Goal: Obtain resource: Download file/media

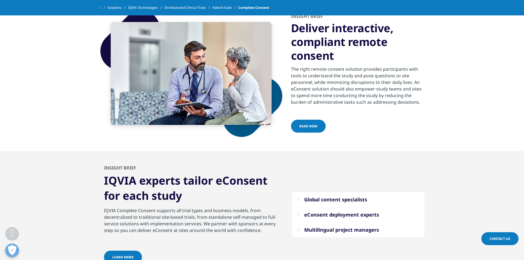
scroll to position [1073, 0]
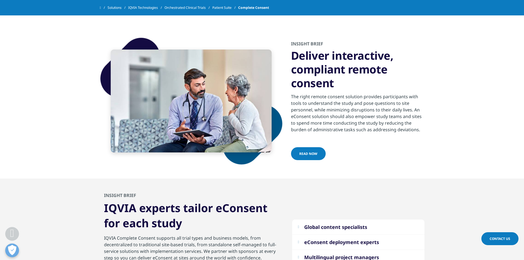
click at [318, 154] on link "read now" at bounding box center [308, 153] width 35 height 13
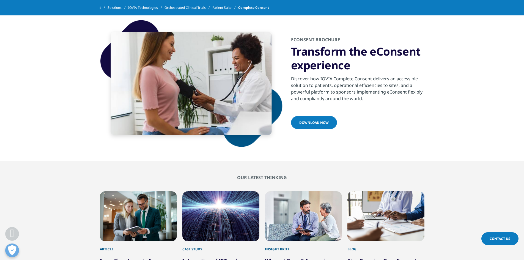
scroll to position [1376, 0]
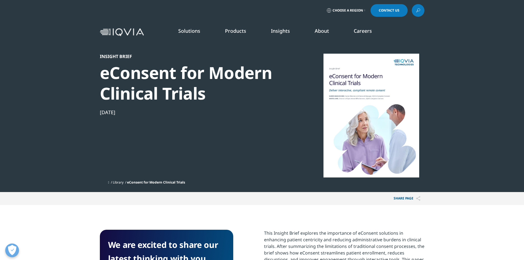
click at [365, 104] on div at bounding box center [371, 116] width 106 height 124
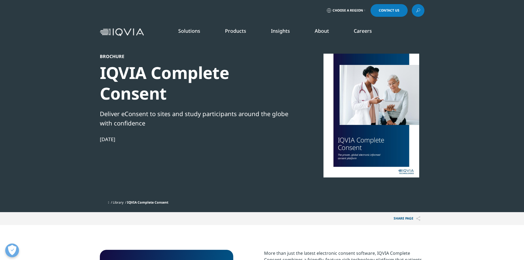
scroll to position [50, 325]
click at [380, 115] on div at bounding box center [371, 116] width 106 height 124
drag, startPoint x: 380, startPoint y: 107, endPoint x: 327, endPoint y: 111, distance: 53.2
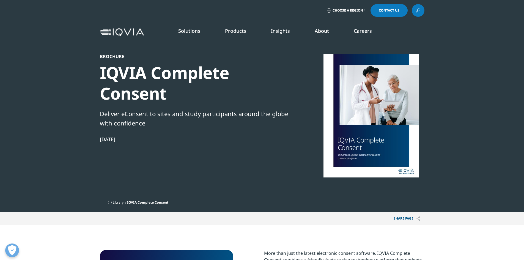
click at [329, 110] on div at bounding box center [371, 116] width 106 height 124
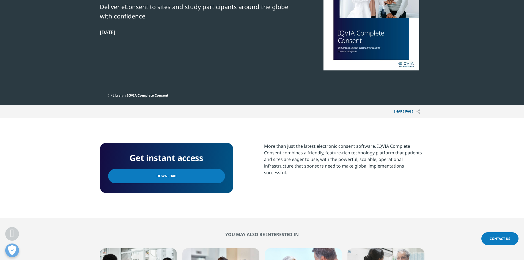
scroll to position [110, 0]
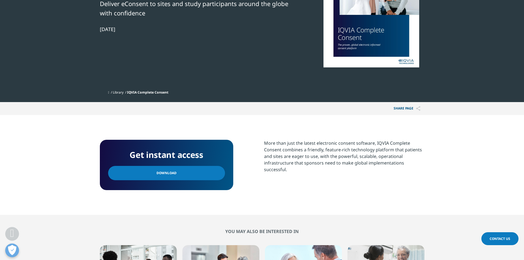
click at [190, 170] on link "Download" at bounding box center [166, 173] width 117 height 14
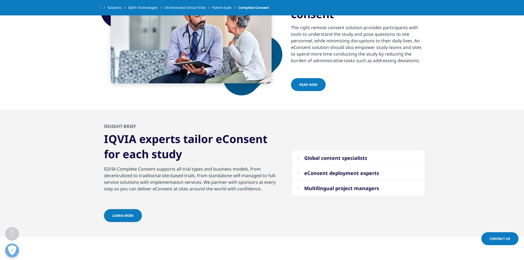
scroll to position [1073, 0]
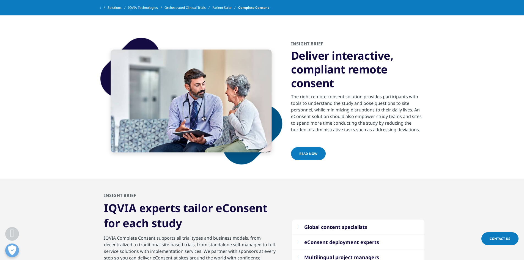
click at [313, 151] on span "read now" at bounding box center [308, 153] width 18 height 5
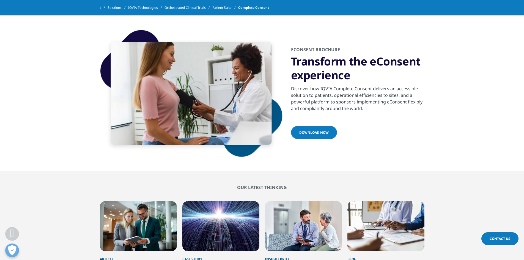
scroll to position [1376, 0]
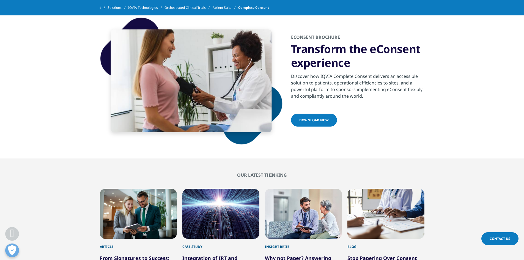
click at [311, 118] on span "download now" at bounding box center [313, 120] width 29 height 5
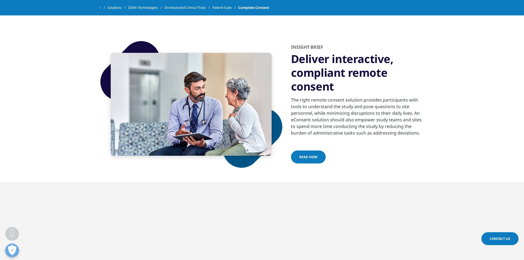
scroll to position [1183, 0]
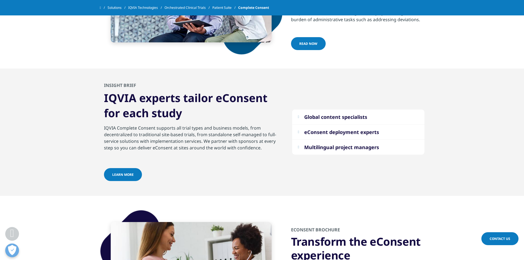
click at [302, 145] on button "Multilingual project managers" at bounding box center [358, 147] width 132 height 15
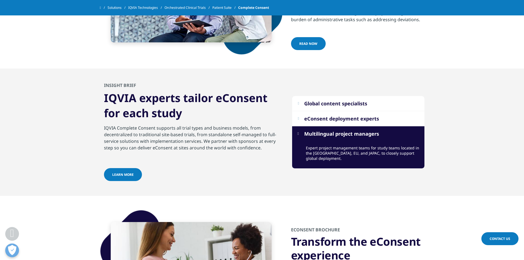
click at [301, 135] on button "Multilingual project managers" at bounding box center [358, 133] width 132 height 15
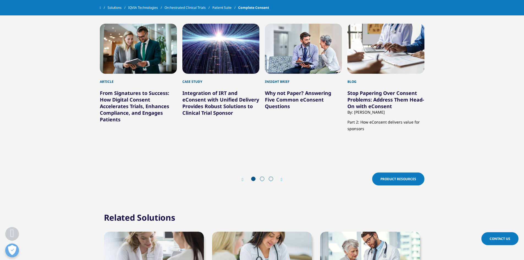
scroll to position [1706, 0]
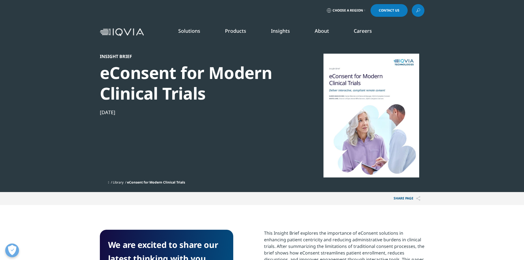
click at [370, 126] on div at bounding box center [371, 116] width 106 height 124
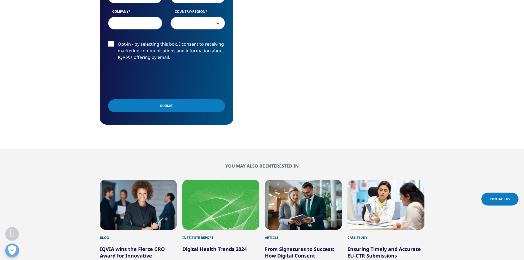
scroll to position [248, 0]
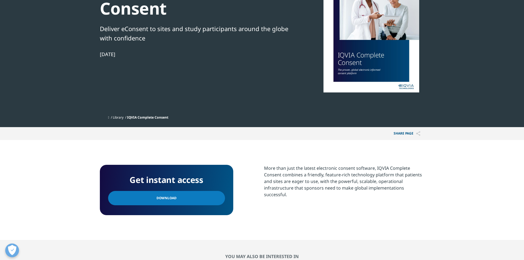
scroll to position [55, 0]
